Goal: Transaction & Acquisition: Purchase product/service

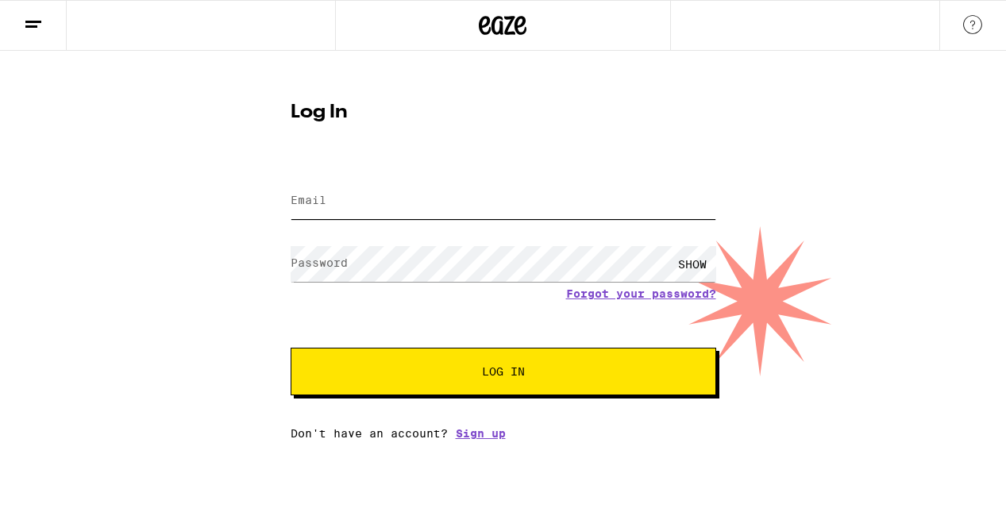
type input "[EMAIL_ADDRESS][DOMAIN_NAME]"
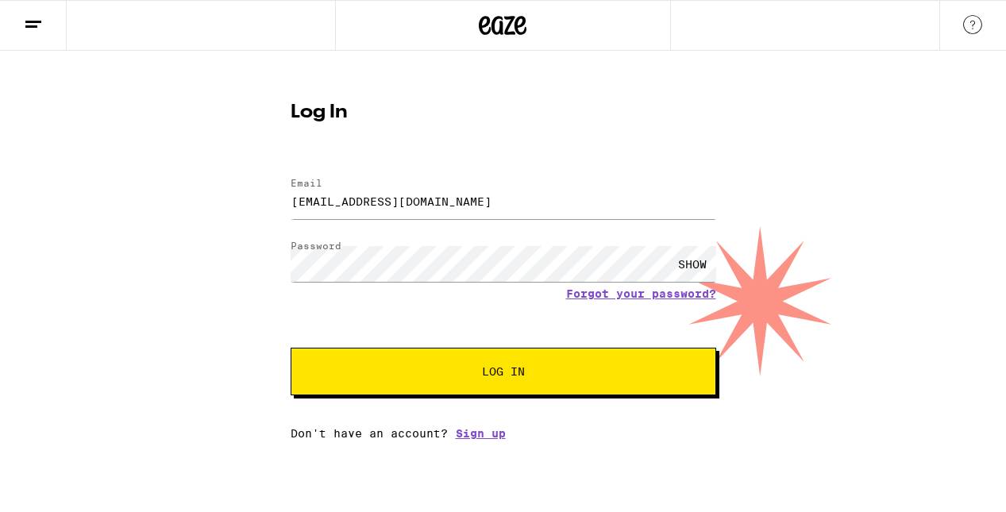
click at [499, 376] on span "Log In" at bounding box center [503, 371] width 43 height 11
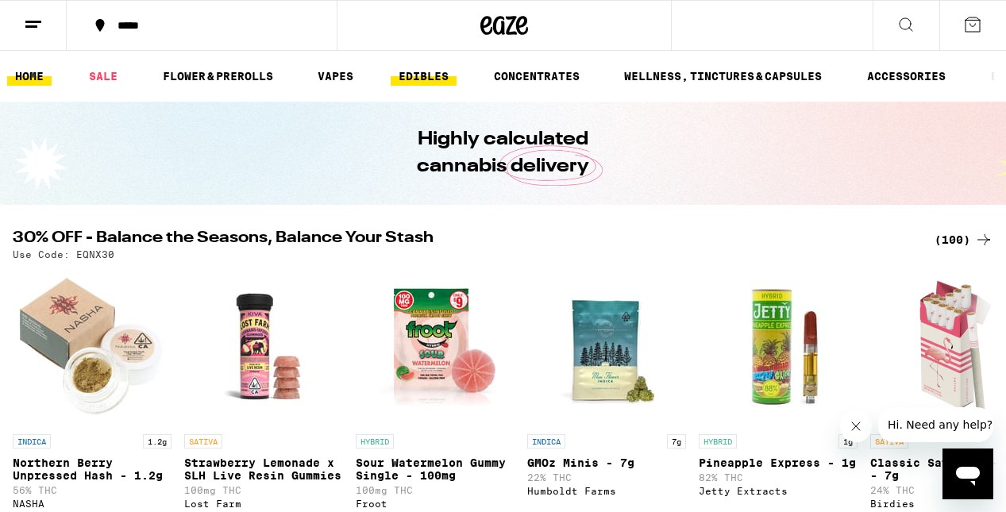
click at [430, 79] on link "EDIBLES" at bounding box center [424, 76] width 66 height 19
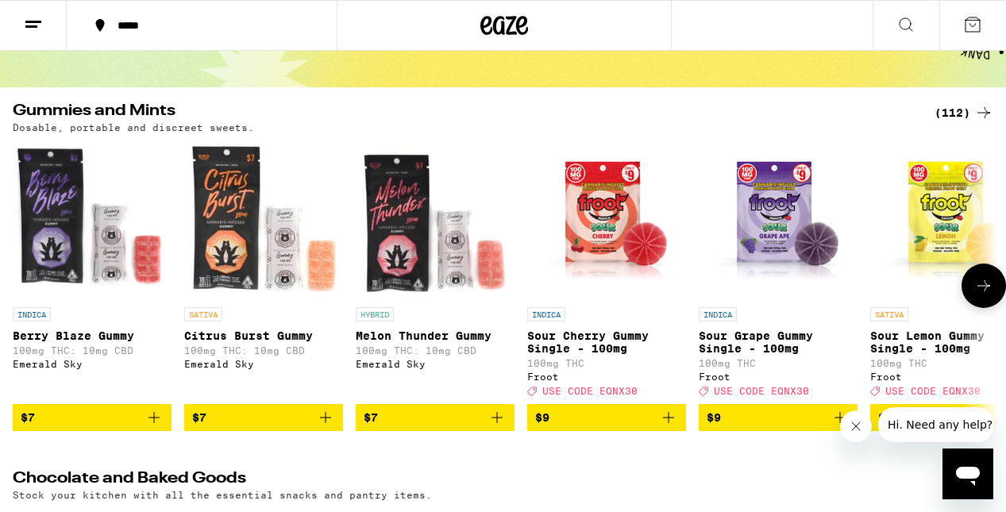
scroll to position [122, 0]
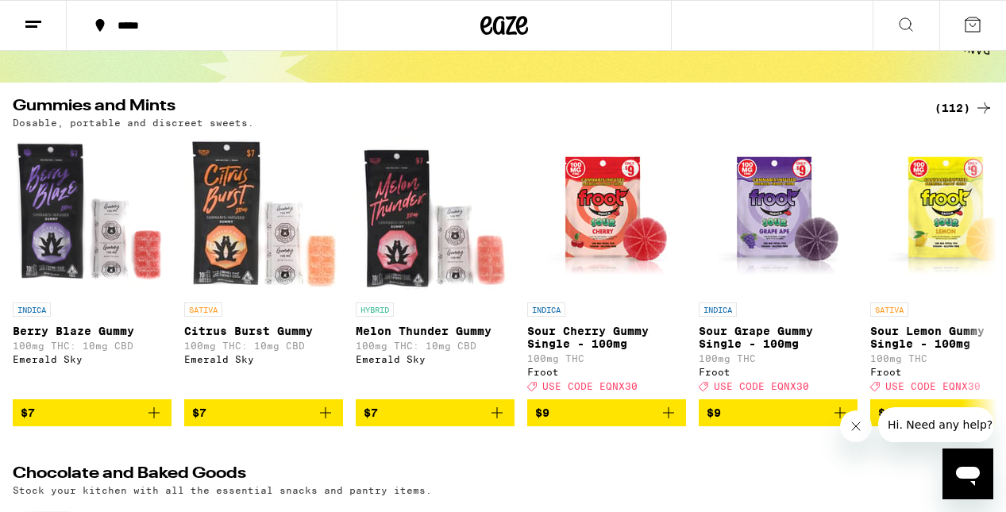
click at [957, 107] on div "(112)" at bounding box center [963, 107] width 59 height 19
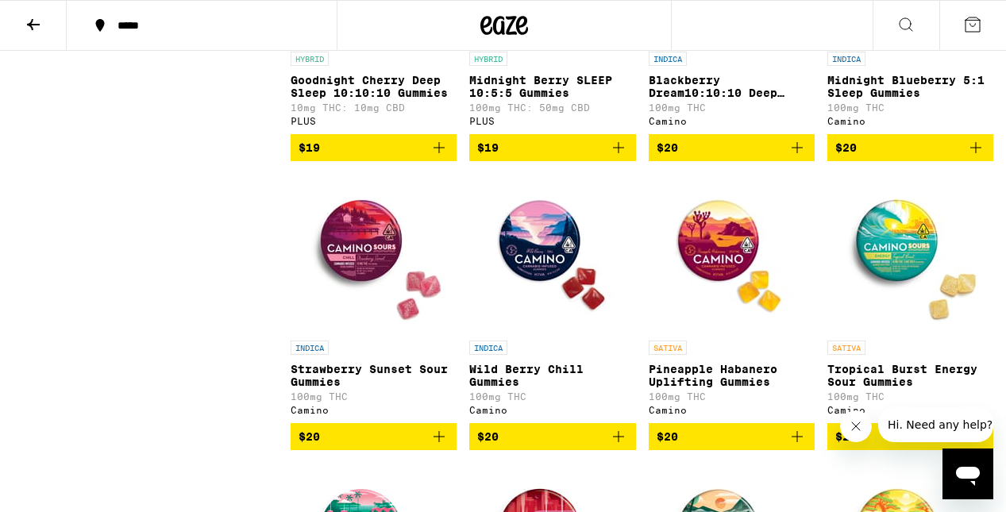
scroll to position [4746, 0]
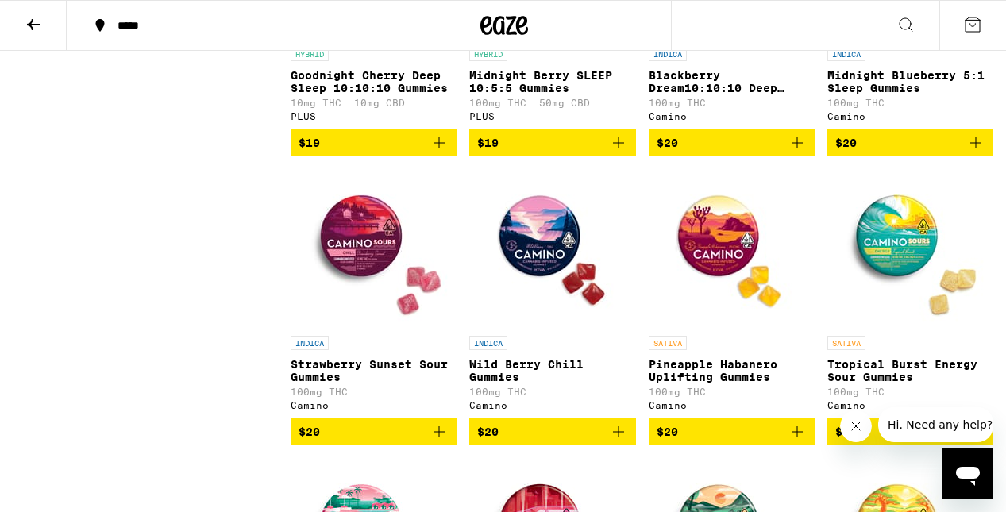
click at [617, 152] on icon "Add to bag" at bounding box center [618, 142] width 19 height 19
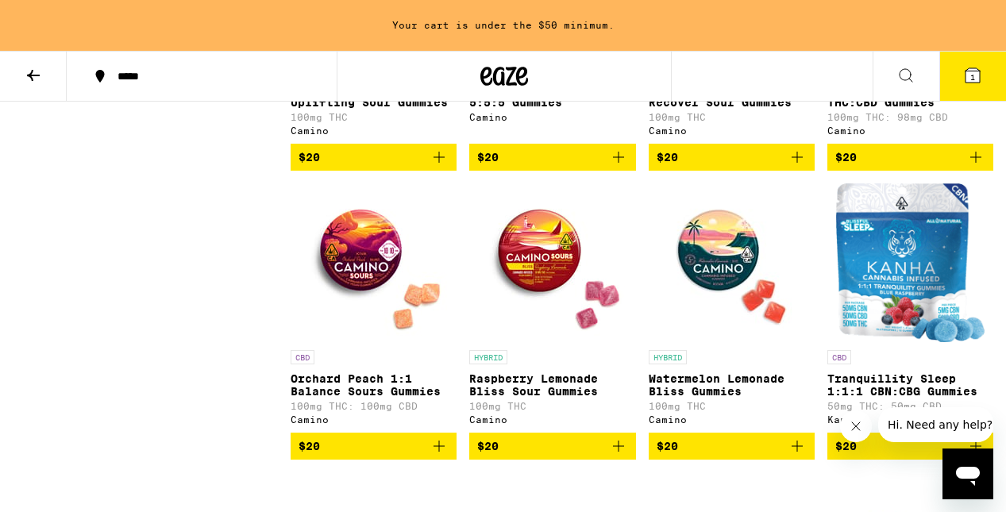
scroll to position [5367, 0]
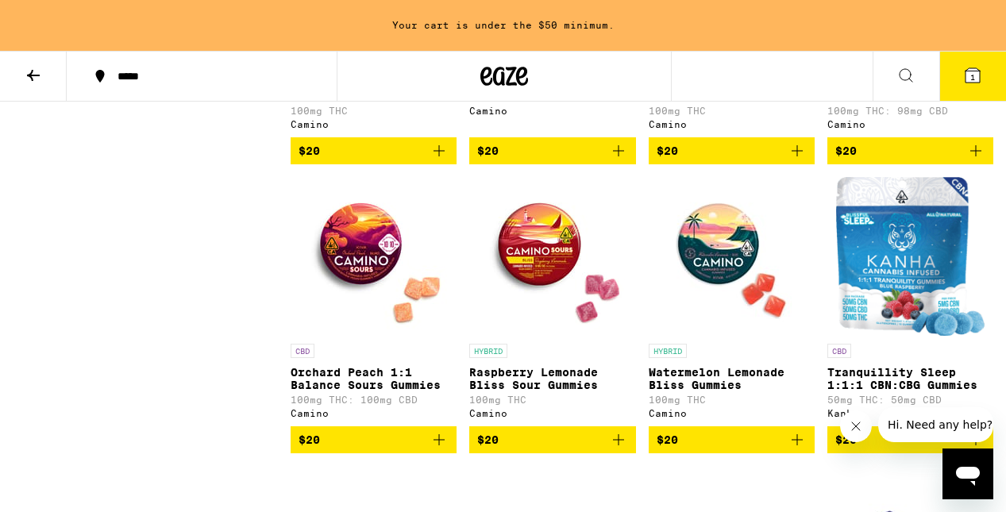
click at [971, 160] on icon "Add to bag" at bounding box center [975, 150] width 19 height 19
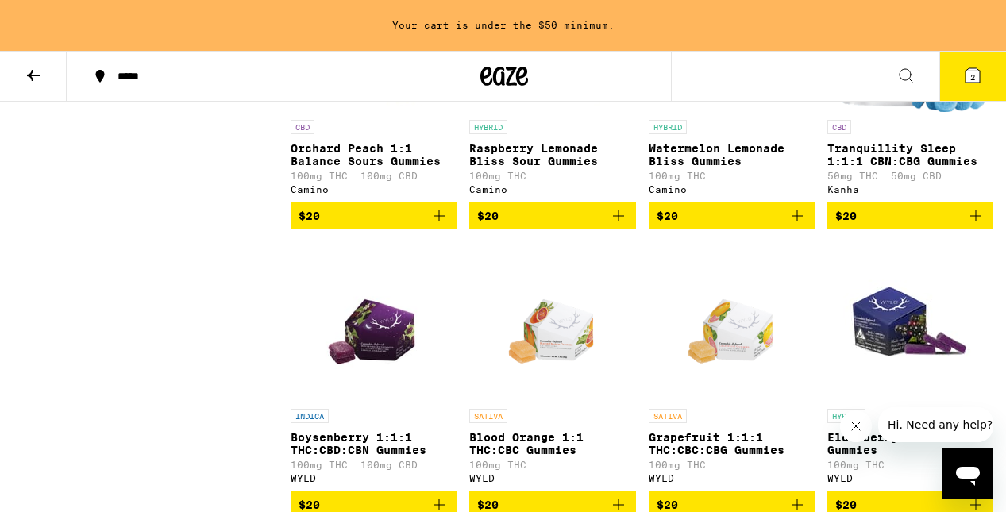
scroll to position [5595, 0]
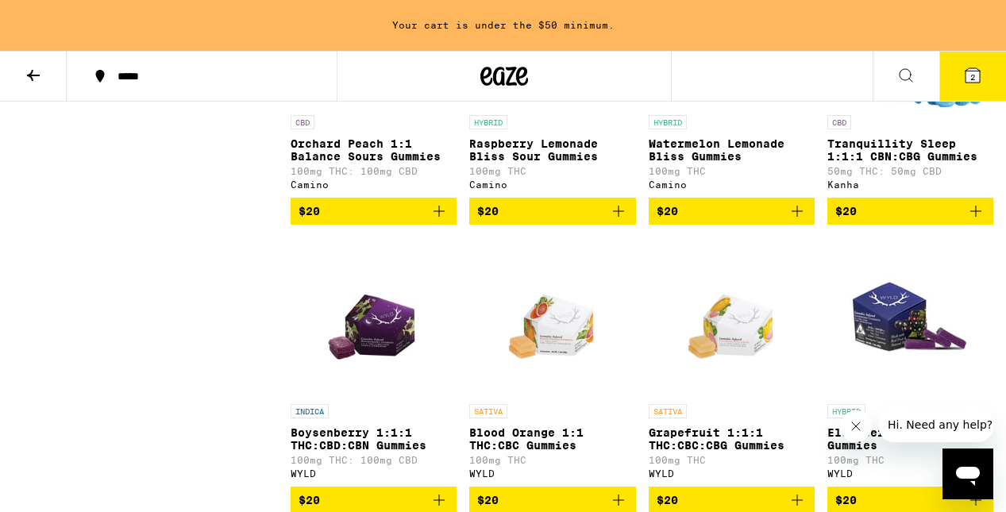
click at [438, 217] on icon "Add to bag" at bounding box center [438, 211] width 11 height 11
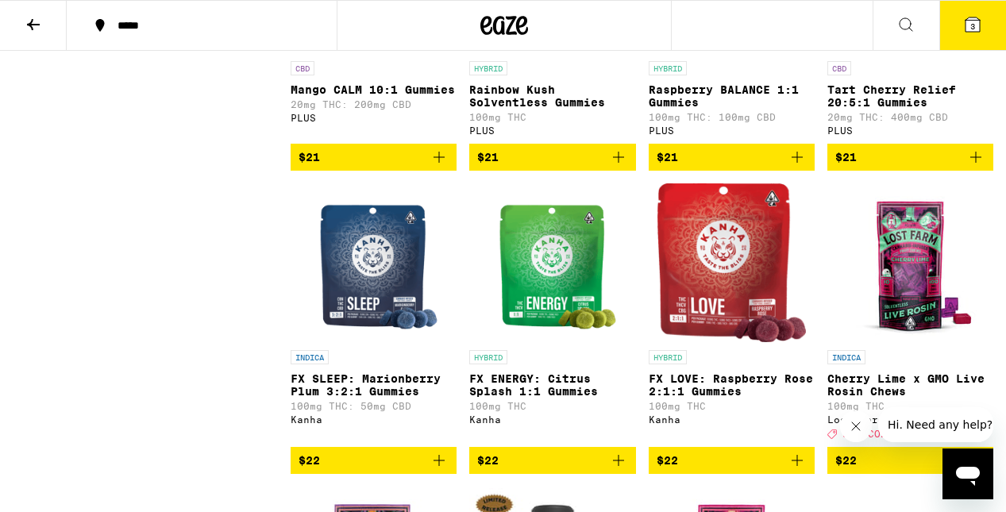
scroll to position [6769, 0]
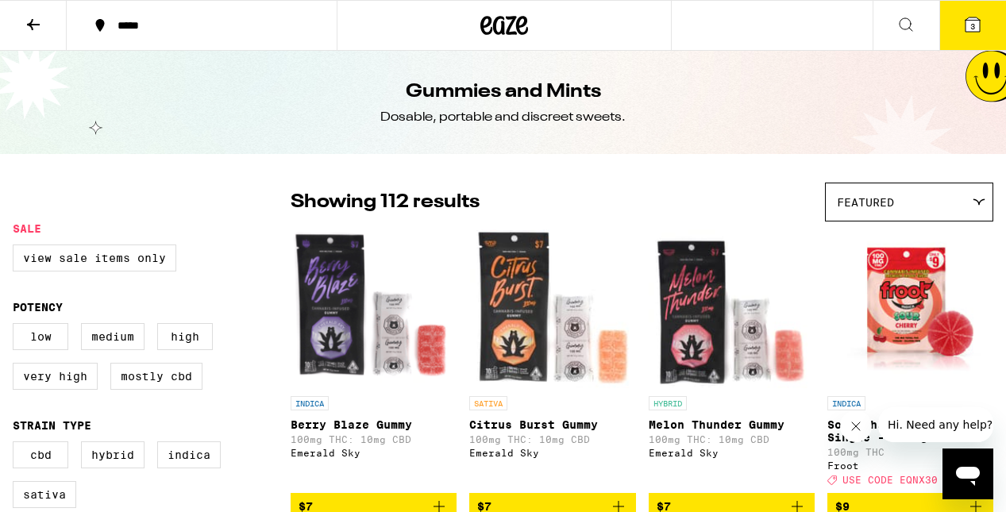
click at [35, 27] on icon at bounding box center [33, 24] width 19 height 19
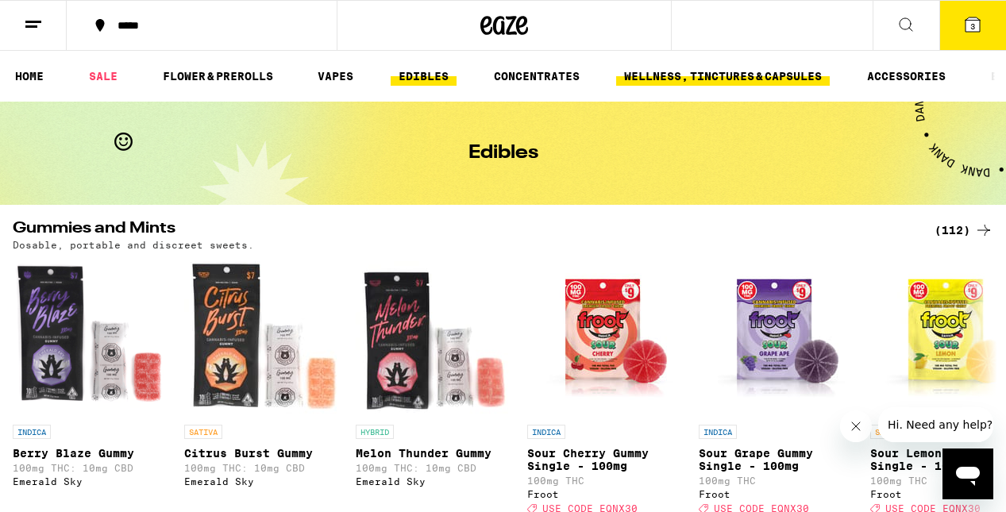
click at [715, 77] on link "WELLNESS, TINCTURES & CAPSULES" at bounding box center [723, 76] width 214 height 19
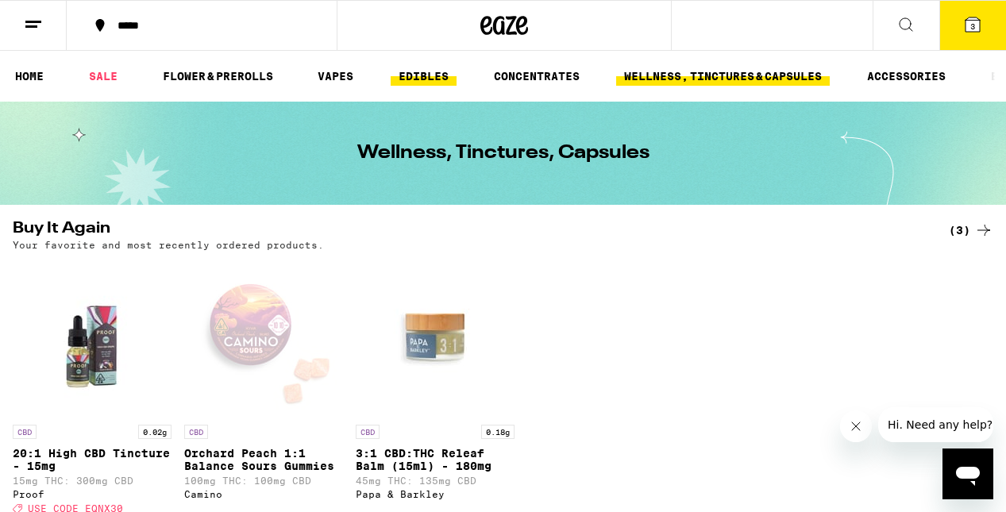
click at [426, 73] on link "EDIBLES" at bounding box center [424, 76] width 66 height 19
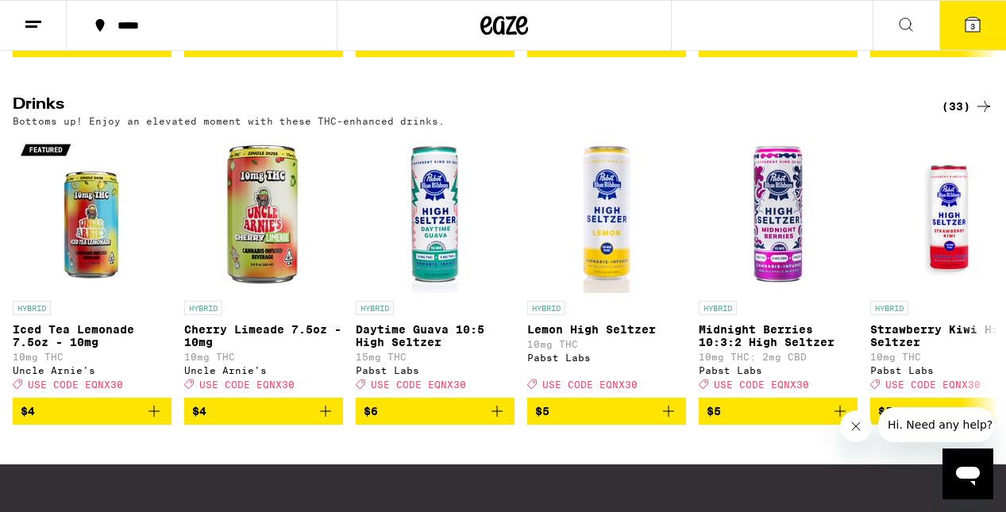
scroll to position [865, 0]
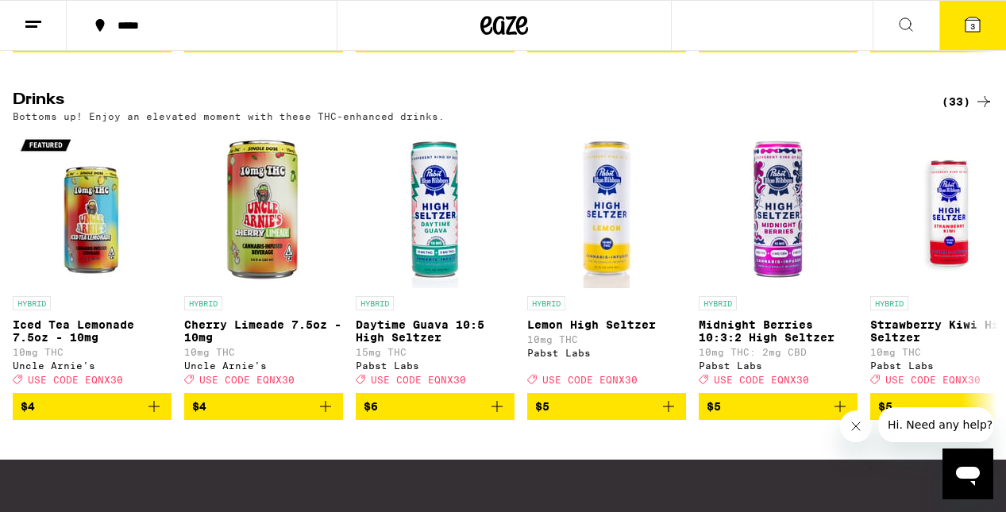
click at [957, 111] on div "(33)" at bounding box center [968, 101] width 52 height 19
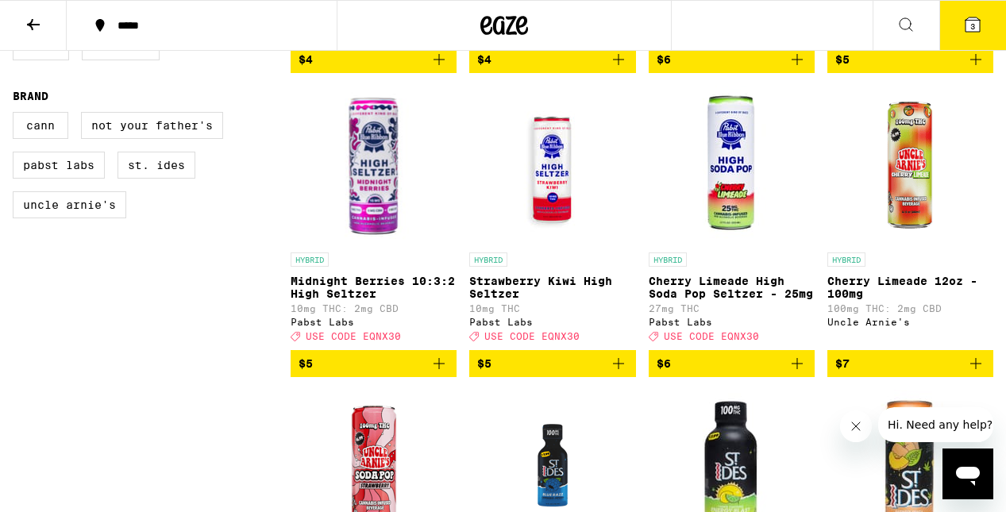
scroll to position [448, 0]
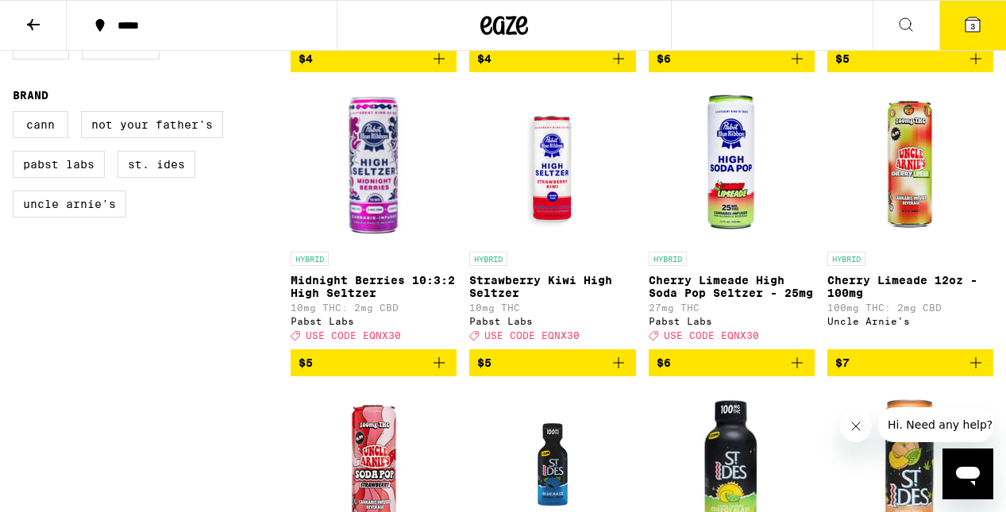
click at [441, 372] on icon "Add to bag" at bounding box center [438, 362] width 19 height 19
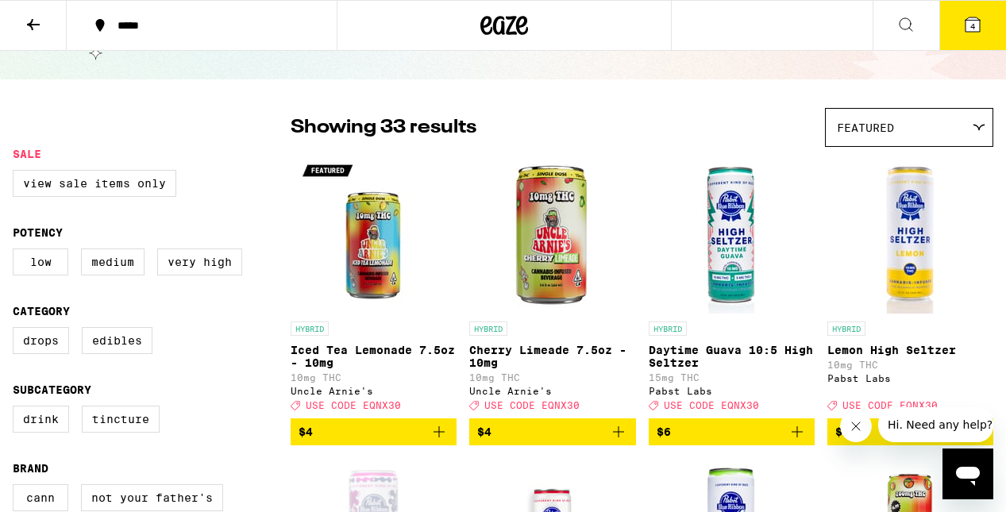
scroll to position [0, 0]
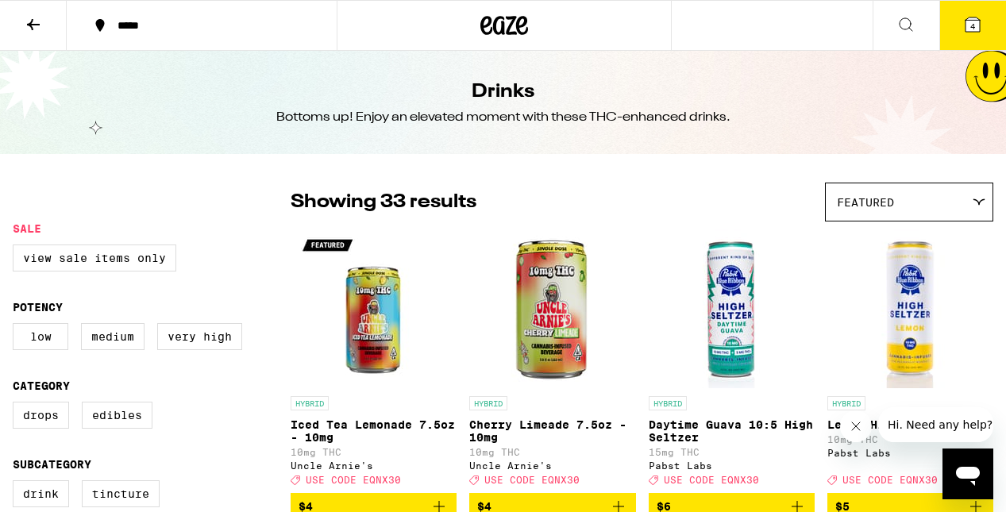
click at [967, 27] on icon at bounding box center [972, 24] width 14 height 14
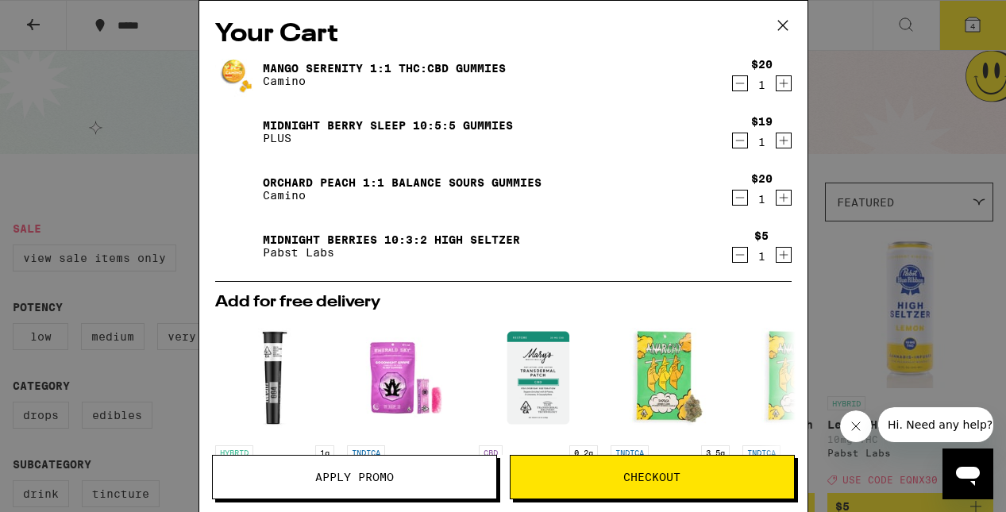
click at [735, 259] on icon "Decrement" at bounding box center [740, 254] width 14 height 19
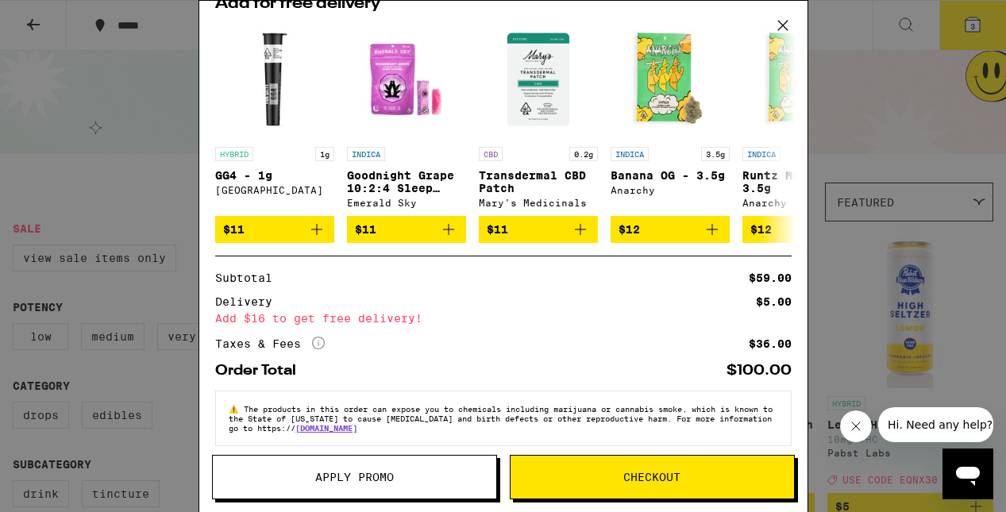
scroll to position [261, 0]
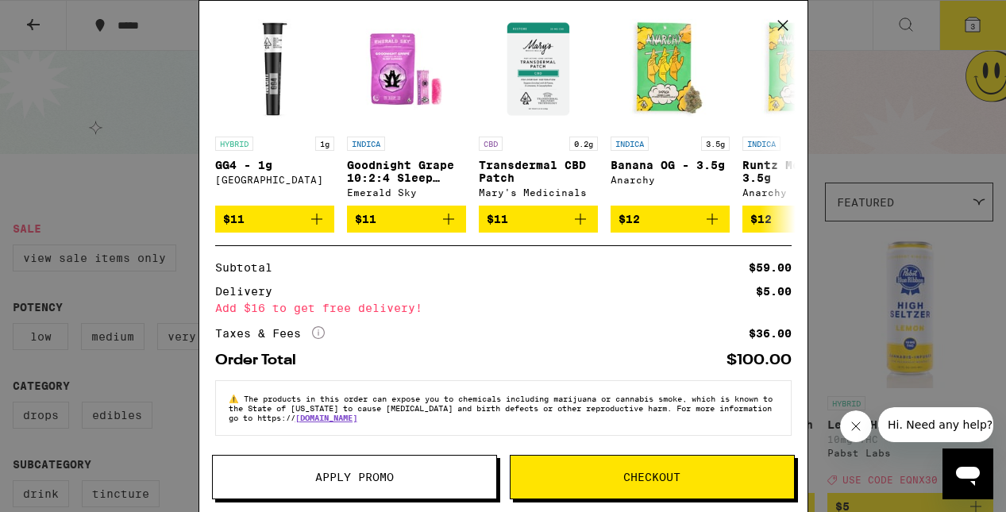
click at [646, 476] on span "Checkout" at bounding box center [651, 477] width 57 height 11
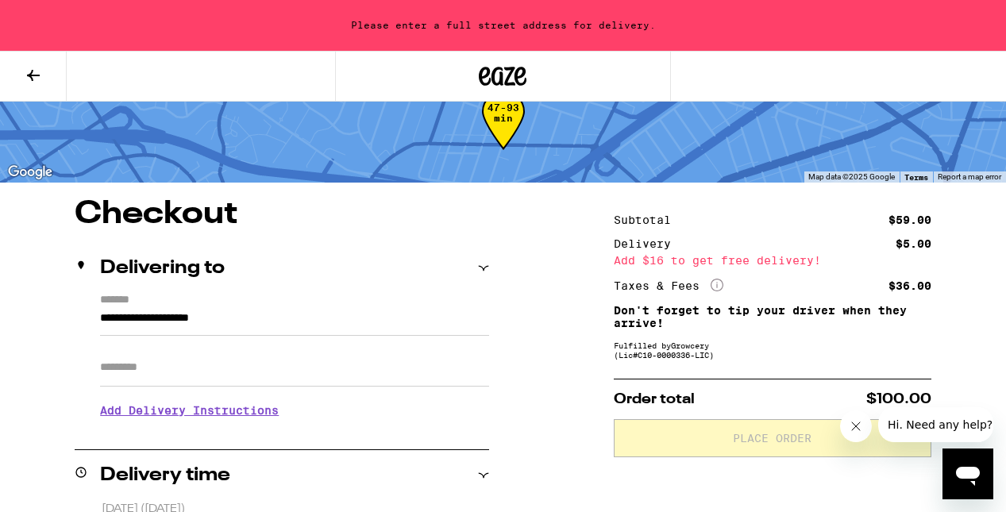
scroll to position [52, 0]
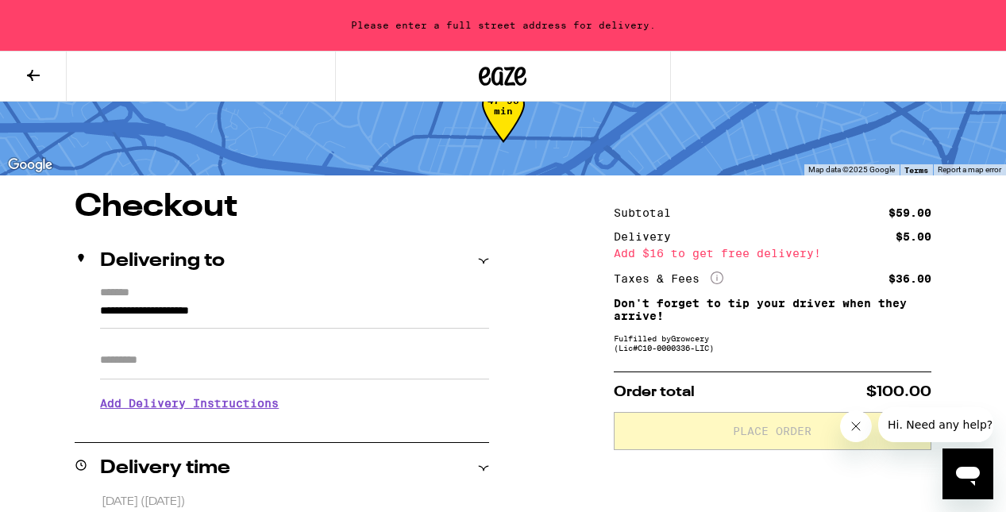
click at [143, 372] on input "Apt/Suite" at bounding box center [294, 360] width 389 height 38
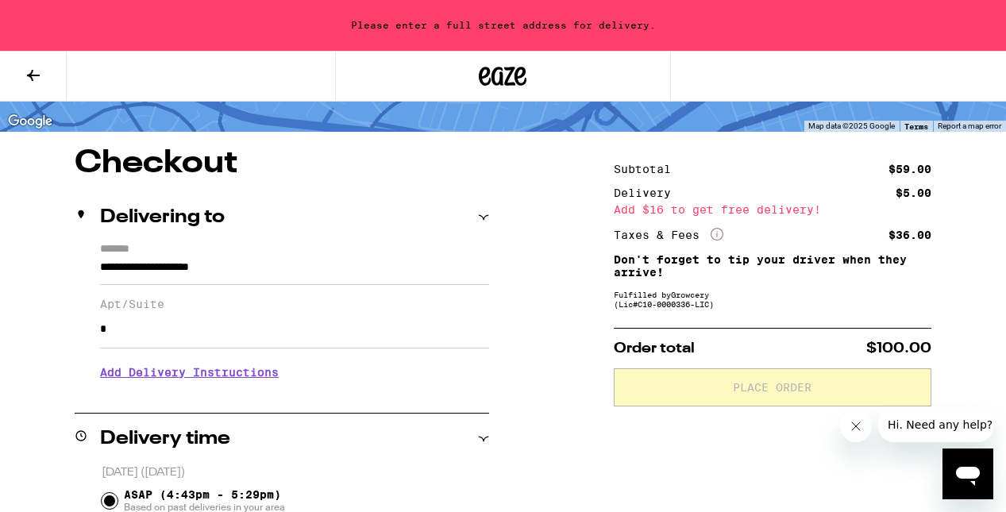
scroll to position [105, 0]
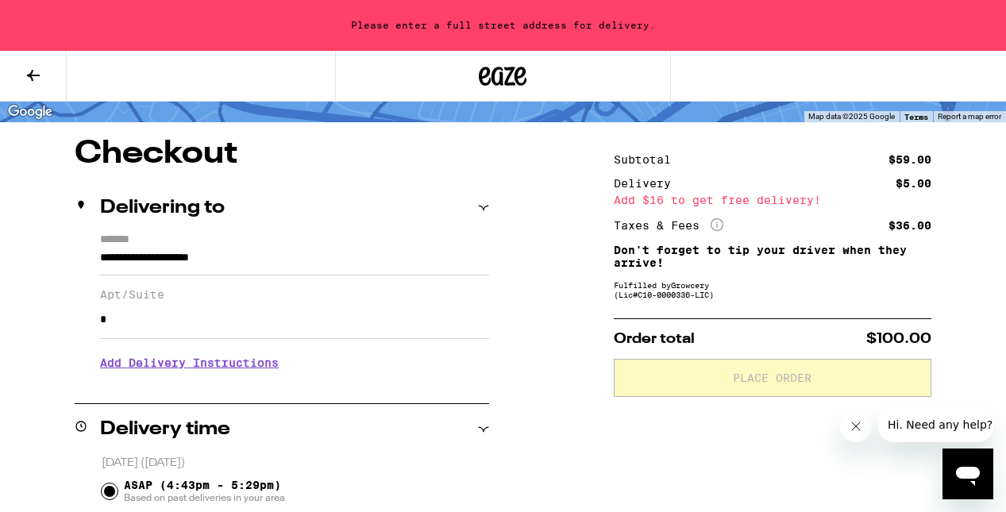
type input "*"
click at [258, 371] on h3 "Add Delivery Instructions" at bounding box center [294, 363] width 389 height 37
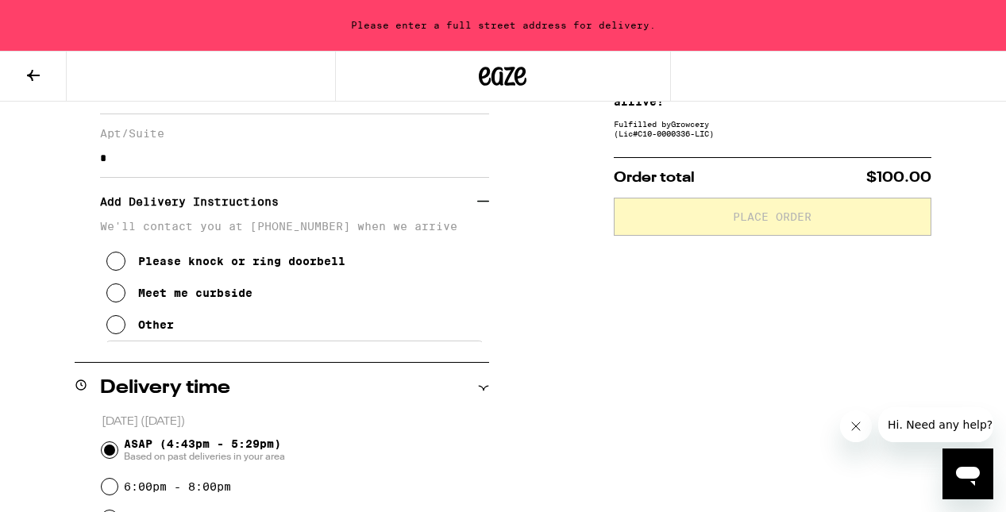
scroll to position [287, 0]
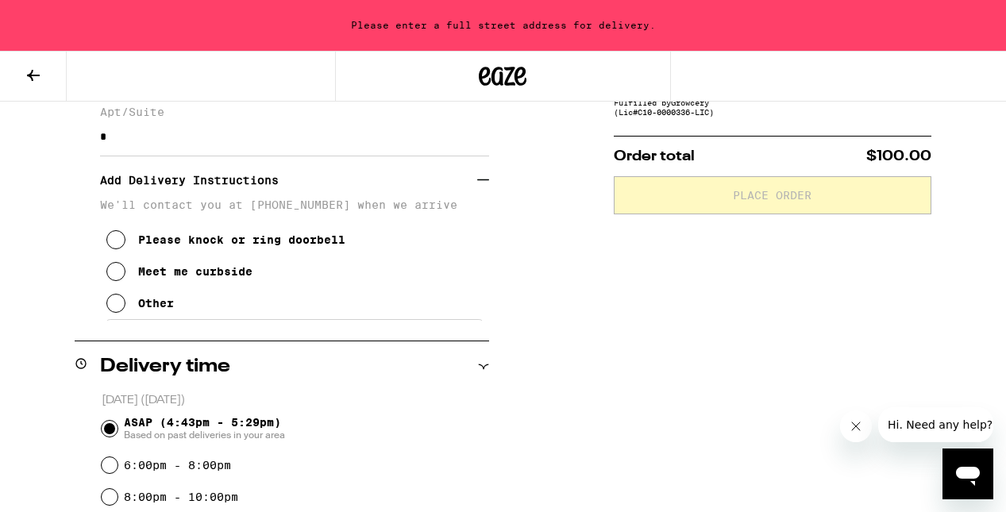
click at [121, 313] on icon at bounding box center [115, 303] width 19 height 19
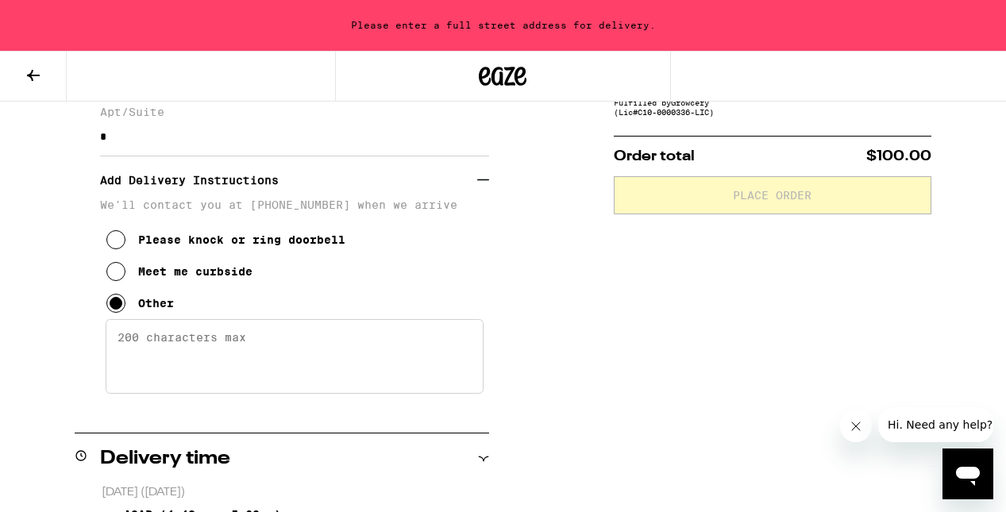
click at [179, 370] on textarea "Enter any other delivery instructions you want driver to know" at bounding box center [295, 356] width 378 height 75
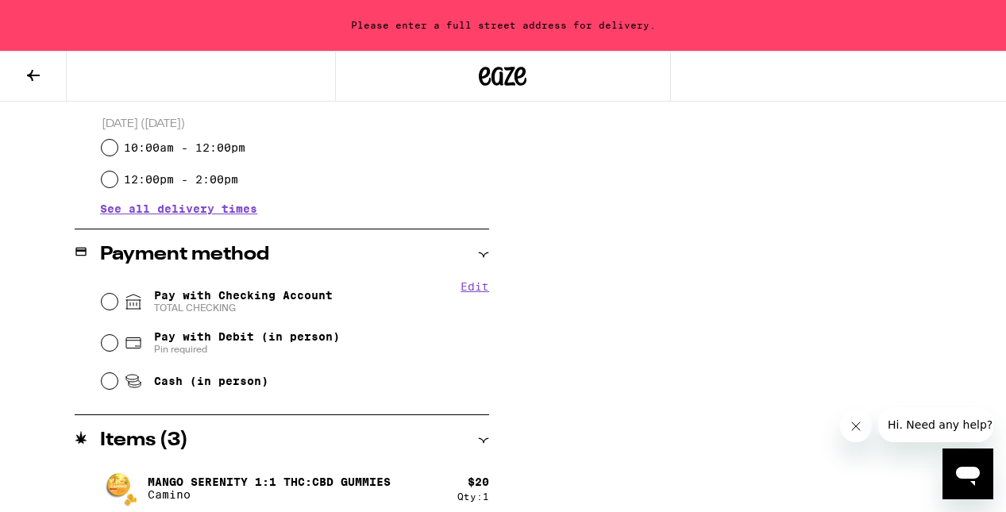
scroll to position [793, 0]
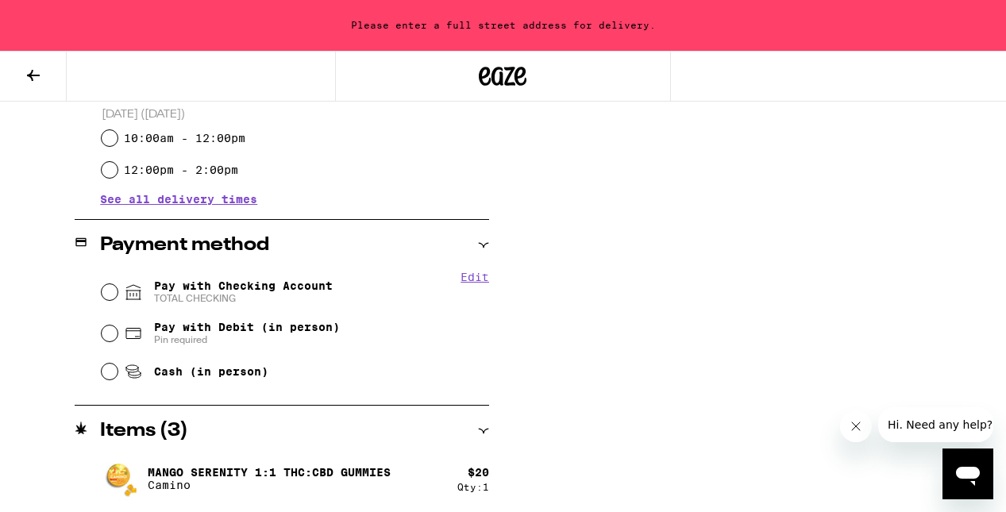
type textarea "Dial 009 to enter"
click at [106, 293] on input "Pay with Checking Account TOTAL CHECKING" at bounding box center [110, 292] width 16 height 16
radio input "true"
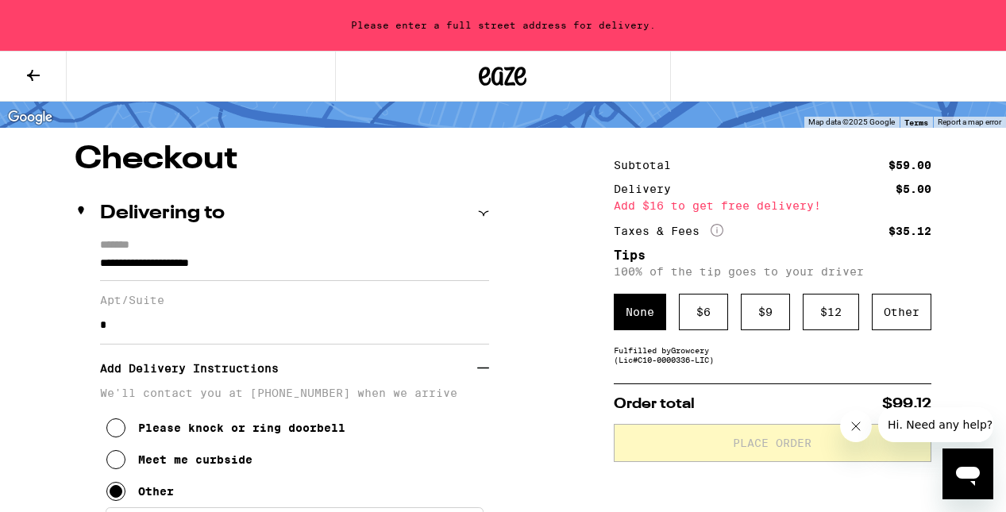
scroll to position [98, 0]
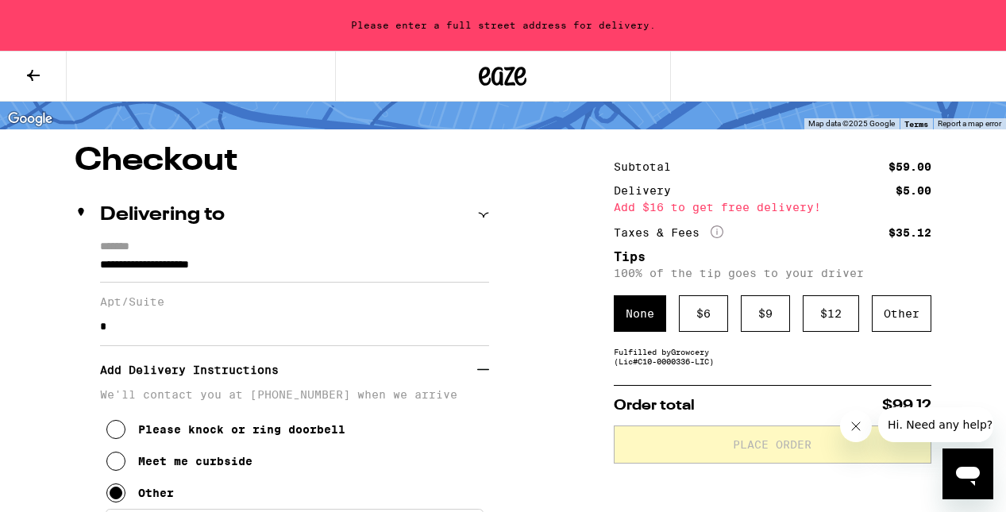
click at [102, 268] on input "**********" at bounding box center [294, 269] width 389 height 27
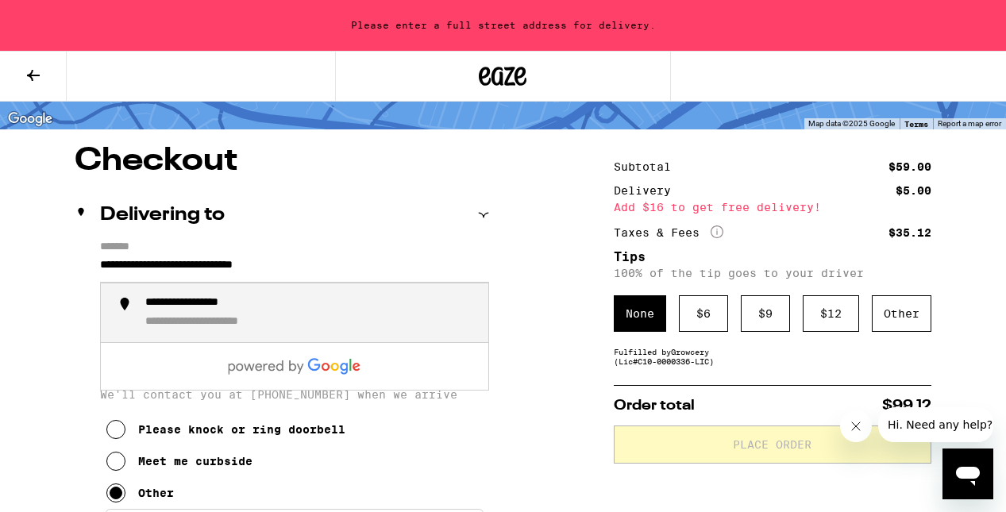
click at [210, 306] on div "**********" at bounding box center [209, 303] width 129 height 15
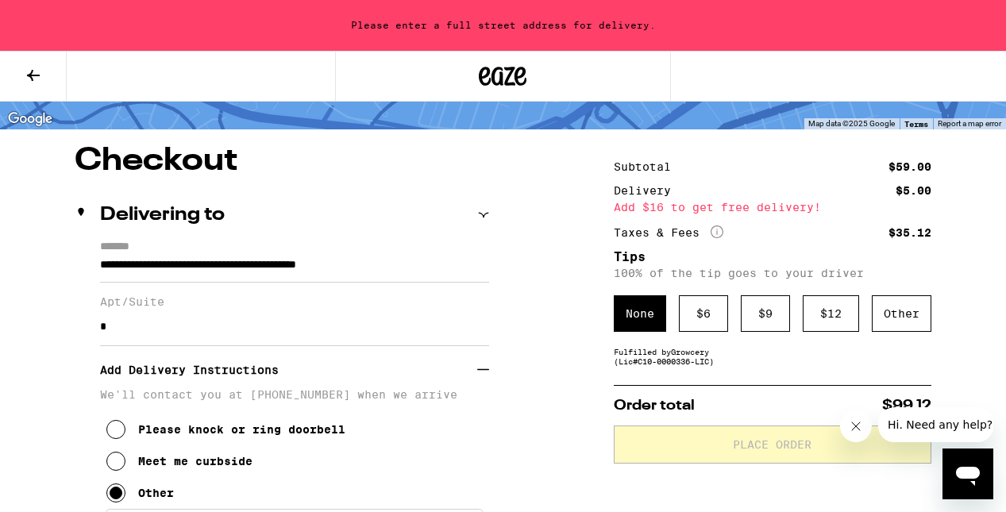
type input "**********"
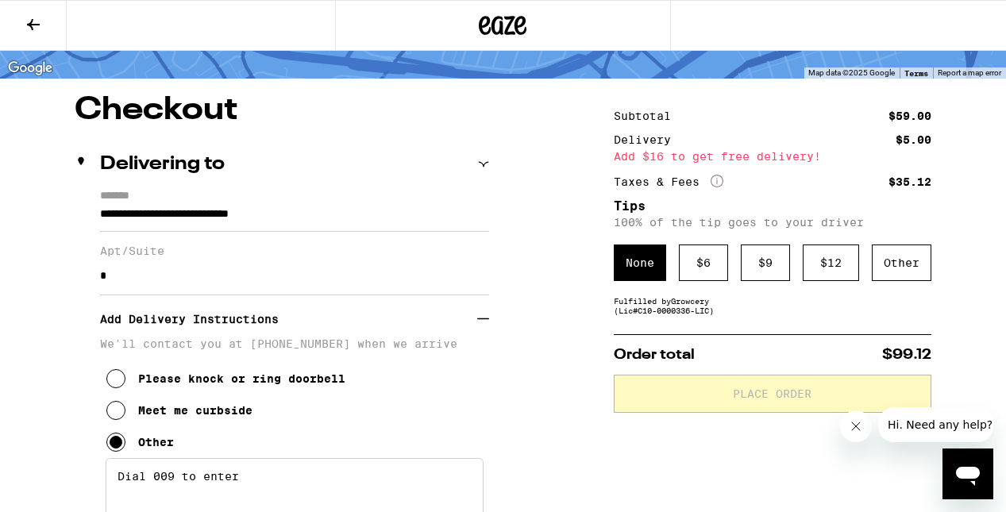
scroll to position [47, 0]
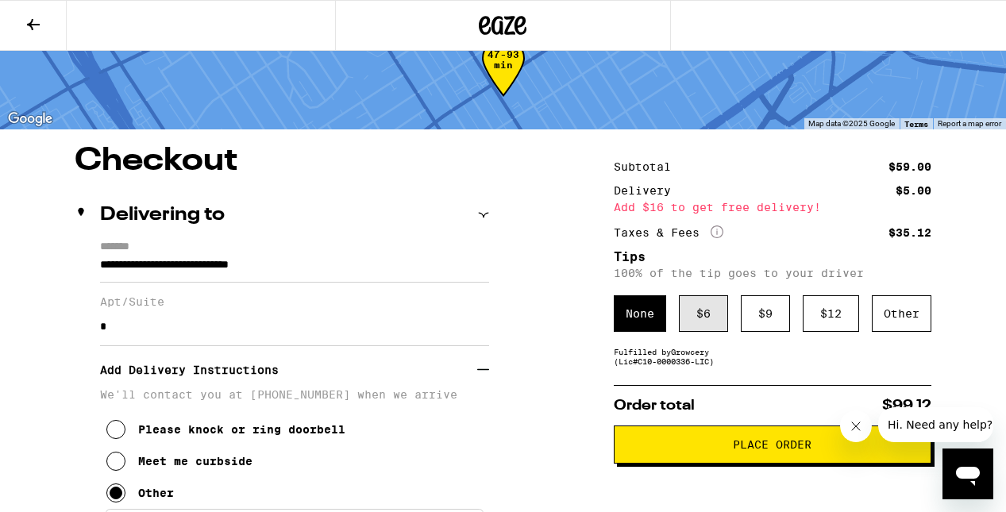
click at [703, 316] on div "$ 6" at bounding box center [703, 313] width 49 height 37
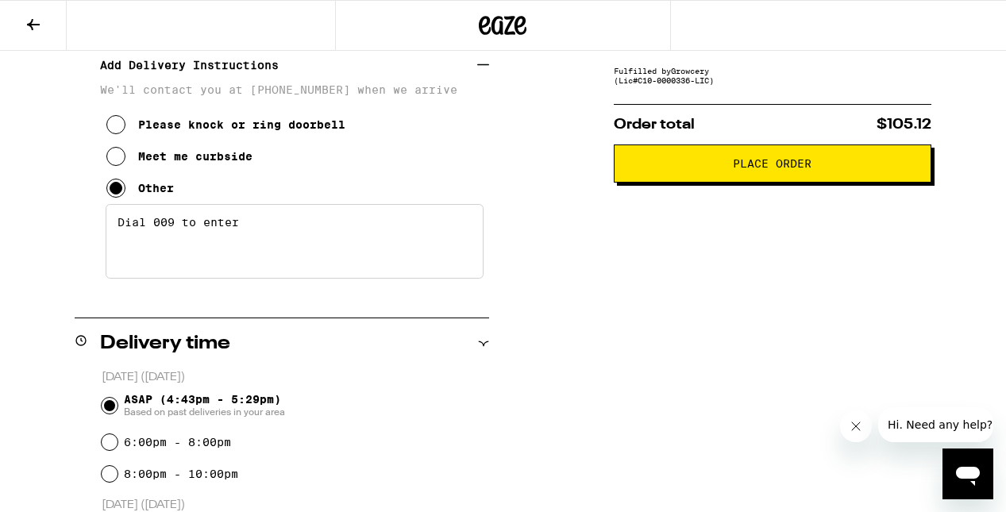
scroll to position [337, 0]
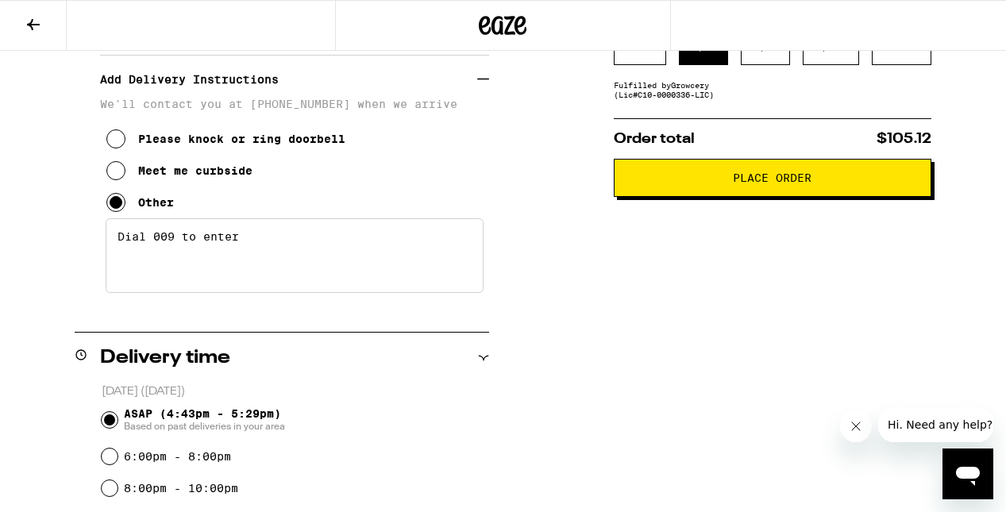
click at [760, 183] on span "Place Order" at bounding box center [772, 177] width 79 height 11
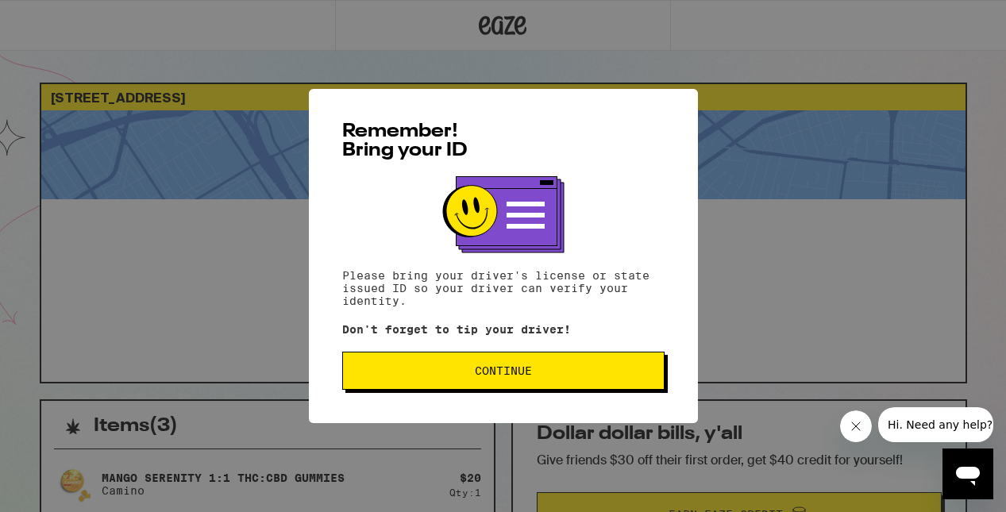
click at [499, 376] on span "Continue" at bounding box center [503, 370] width 57 height 11
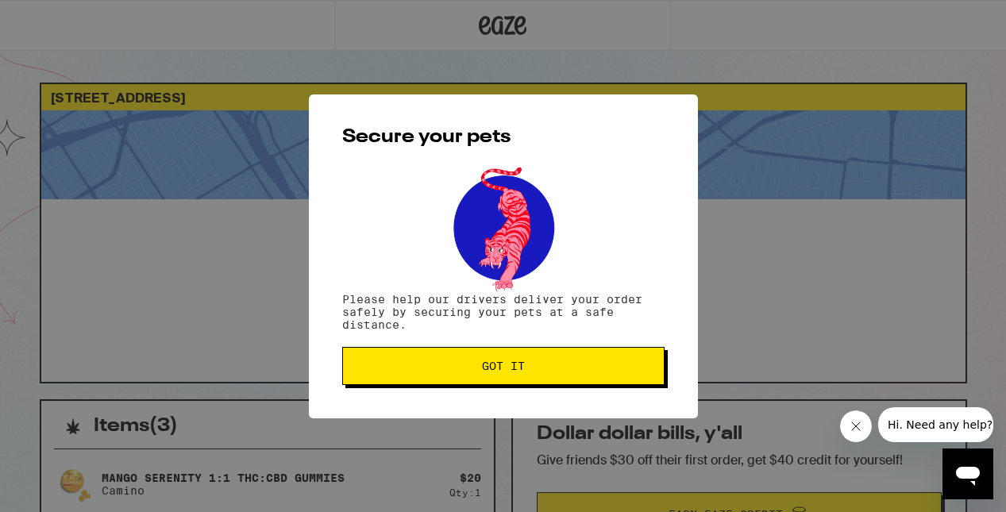
click at [499, 366] on span "Got it" at bounding box center [503, 365] width 43 height 11
